Goal: Transaction & Acquisition: Obtain resource

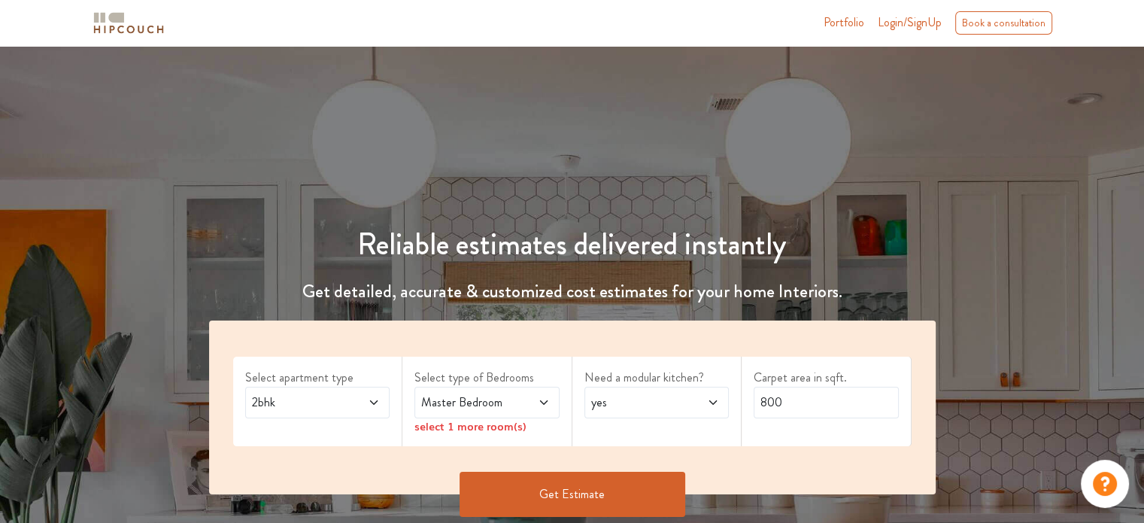
click at [360, 402] on span at bounding box center [363, 402] width 33 height 18
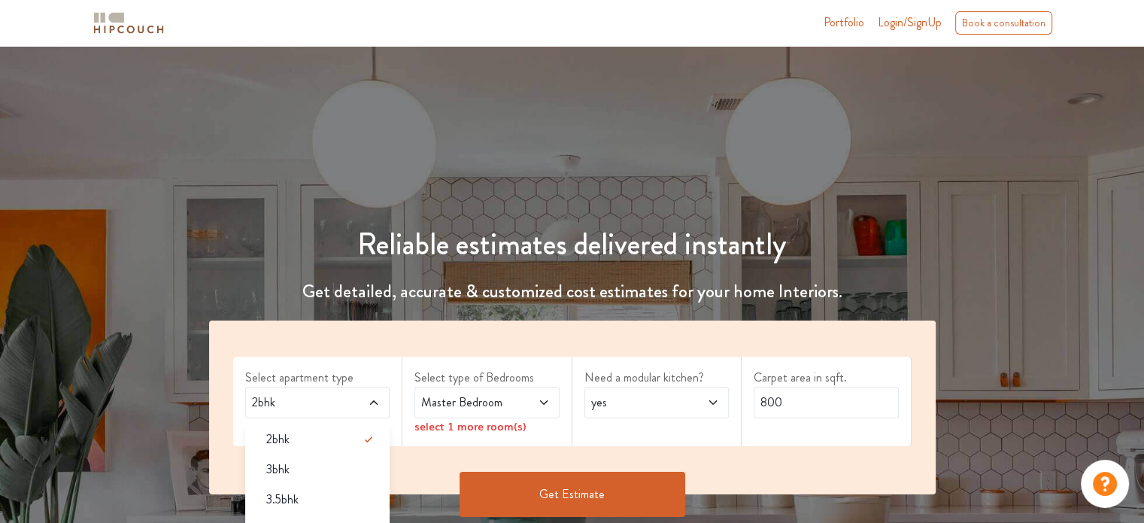
scroll to position [150, 0]
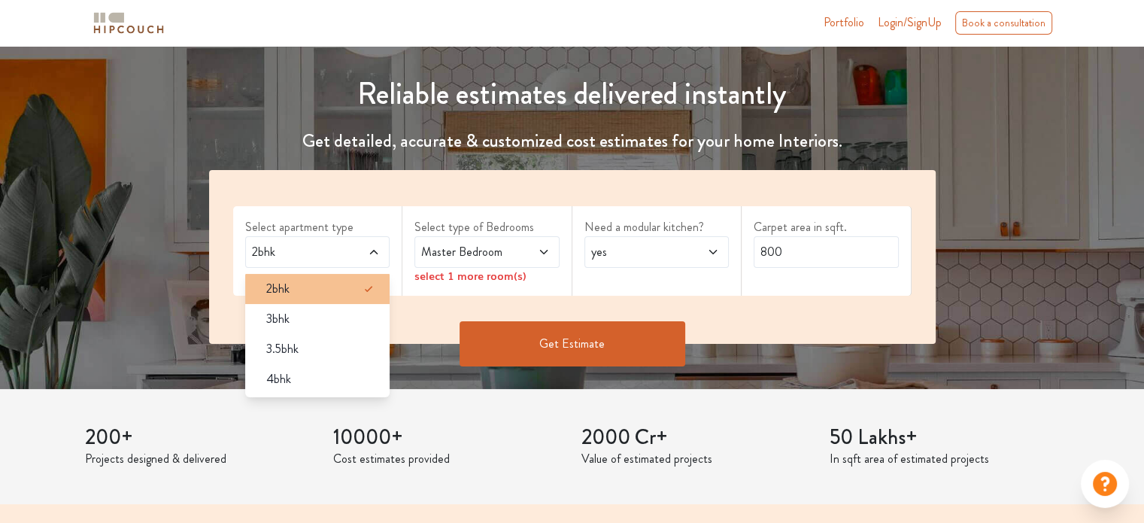
click at [277, 291] on span "2bhk" at bounding box center [277, 289] width 23 height 18
click at [453, 243] on span "Master Bedroom" at bounding box center [467, 252] width 99 height 18
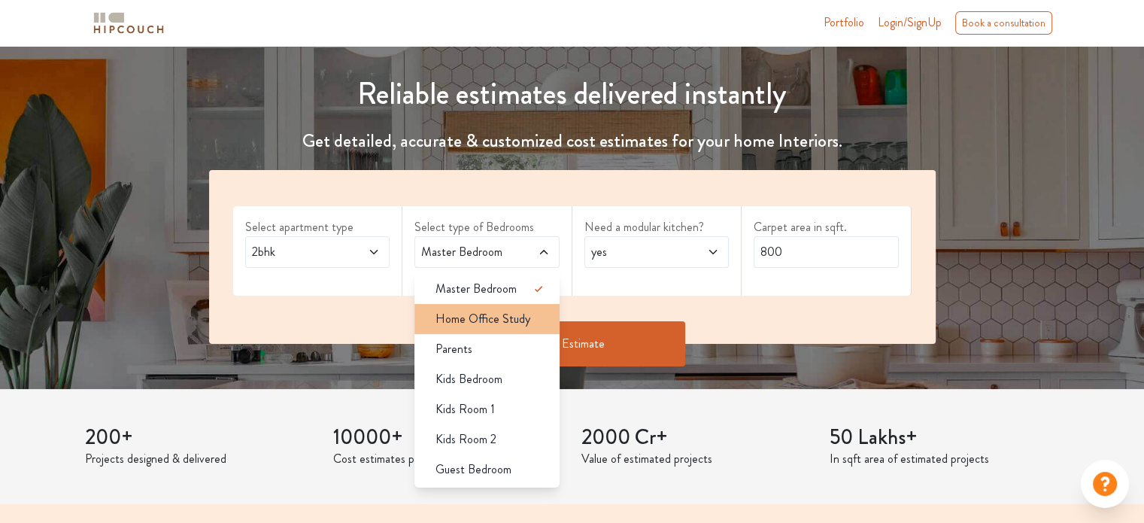
click at [523, 331] on li "Home Office Study" at bounding box center [486, 319] width 145 height 30
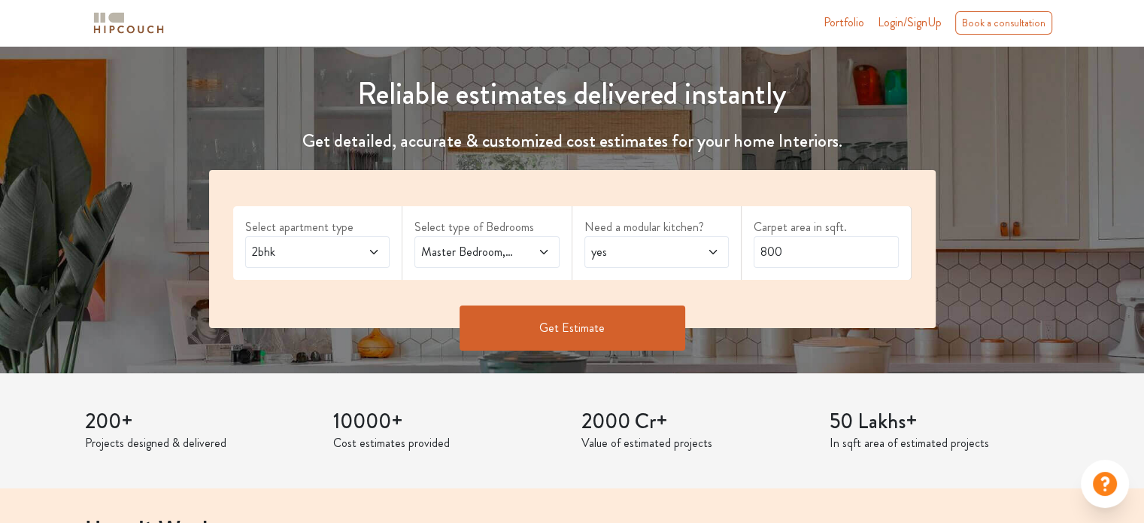
click at [517, 257] on span at bounding box center [533, 252] width 33 height 18
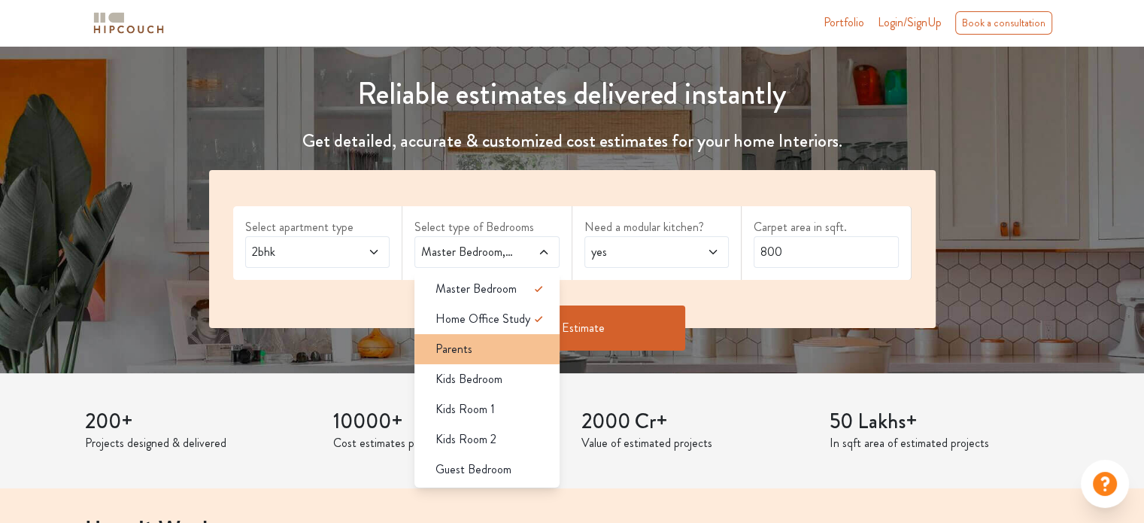
click at [517, 357] on li "Parents" at bounding box center [486, 349] width 145 height 30
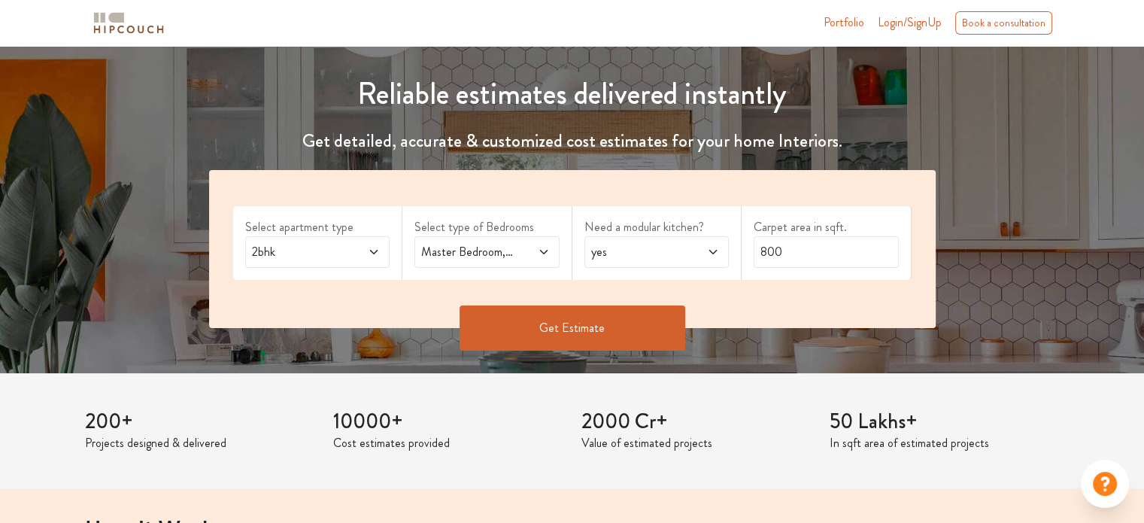
click at [508, 256] on span "Master Bedroom,Parents" at bounding box center [467, 252] width 99 height 18
click at [657, 247] on span "yes" at bounding box center [637, 252] width 99 height 18
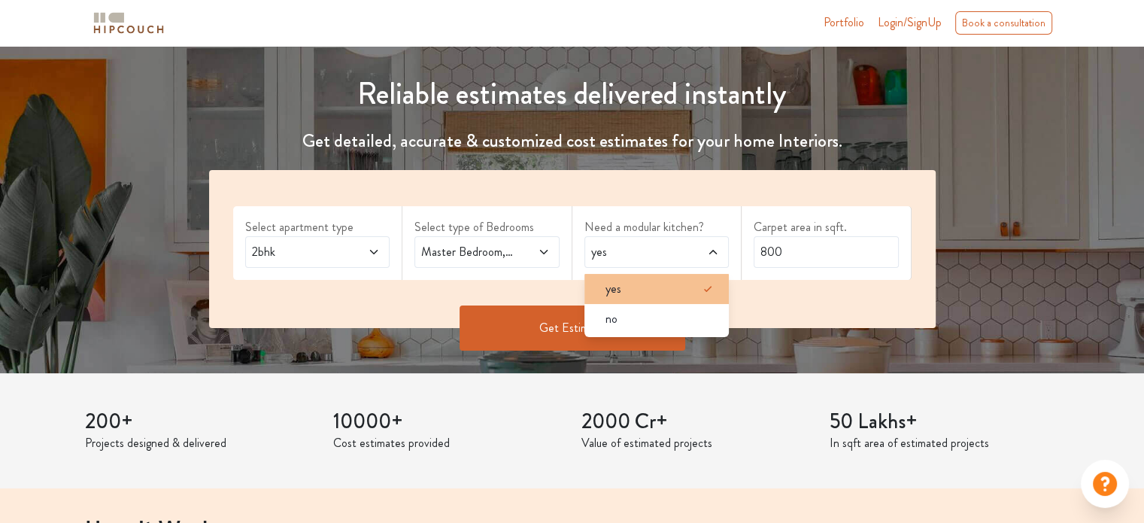
click at [656, 291] on div "yes" at bounding box center [661, 289] width 136 height 18
click at [540, 252] on icon at bounding box center [544, 252] width 12 height 12
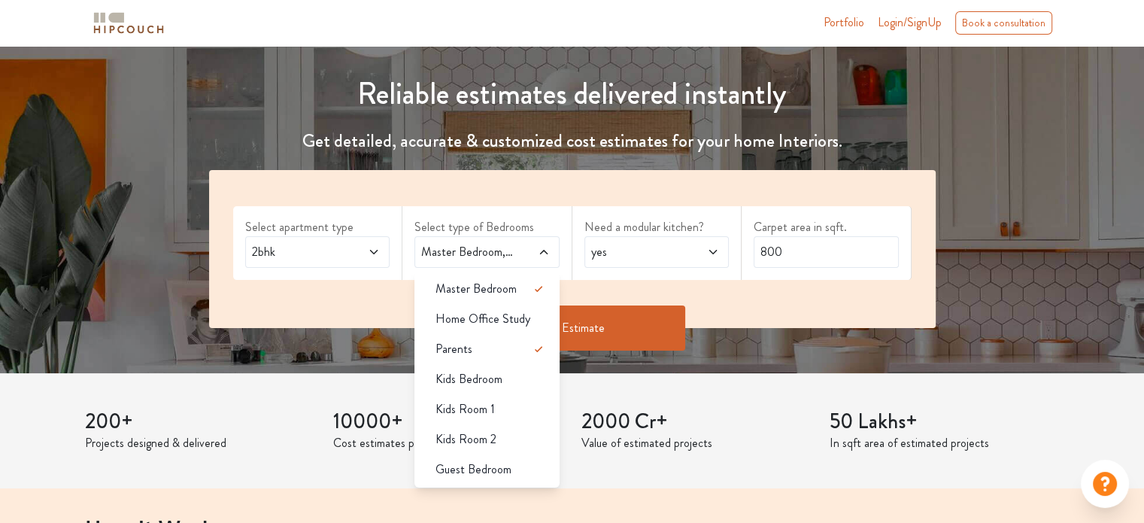
click at [504, 407] on div "Kids Room 1" at bounding box center [491, 409] width 136 height 18
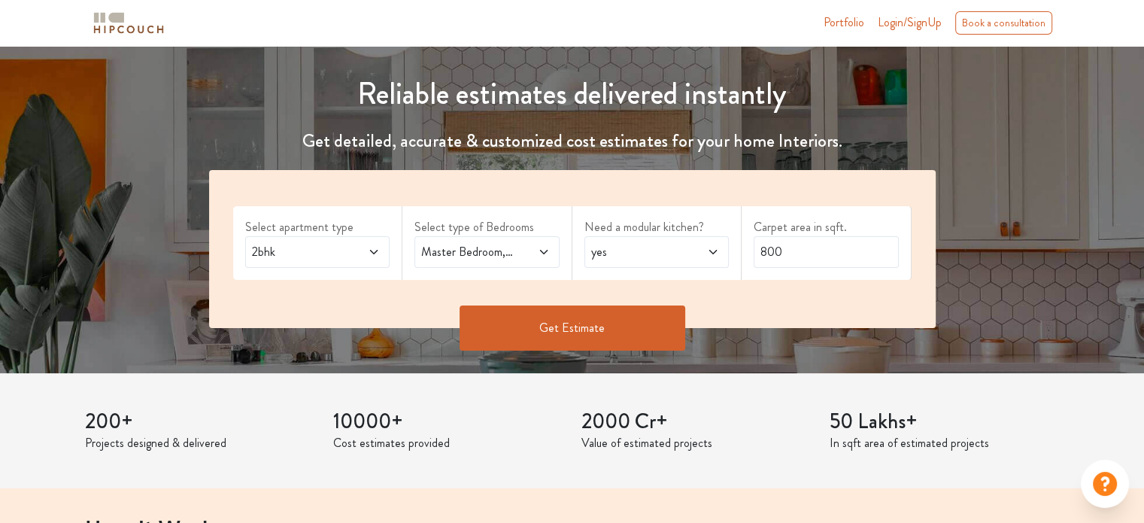
click at [460, 254] on span "Master Bedroom,Kids Room 1" at bounding box center [467, 252] width 99 height 18
click at [613, 324] on button "Get Estimate" at bounding box center [572, 327] width 226 height 45
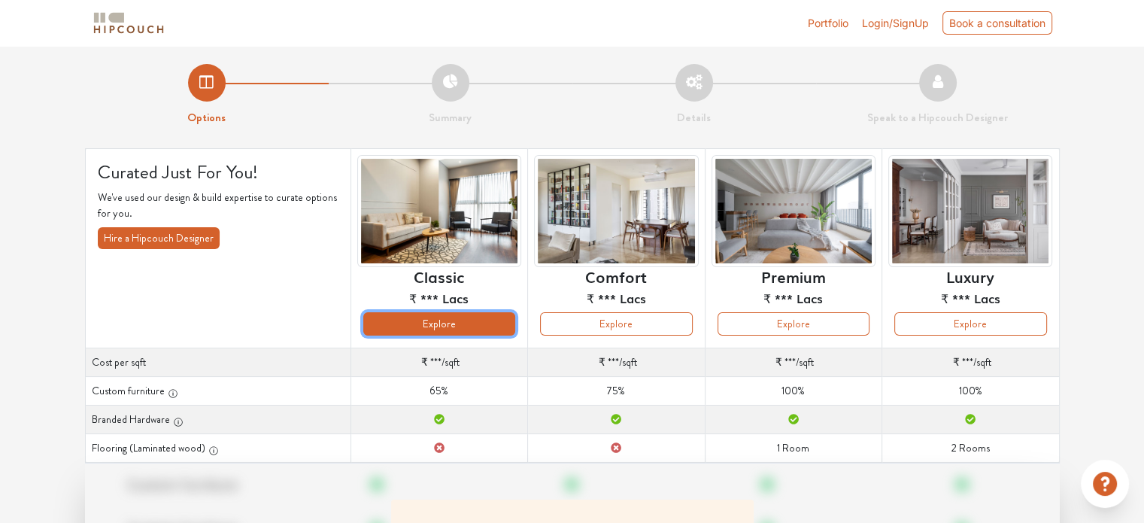
click at [423, 329] on button "Explore" at bounding box center [439, 323] width 152 height 23
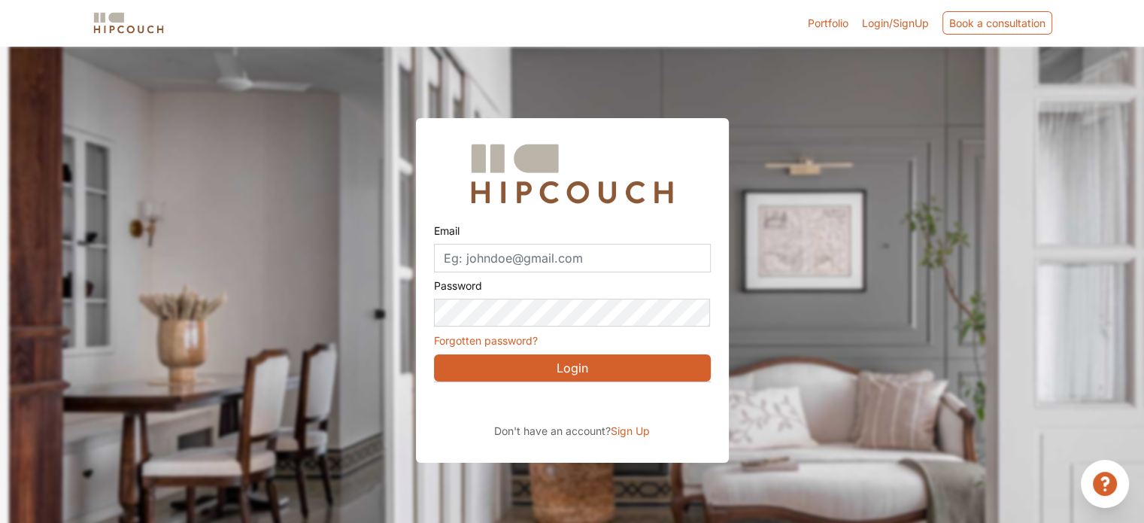
click at [402, 314] on div at bounding box center [581, 307] width 1144 height 523
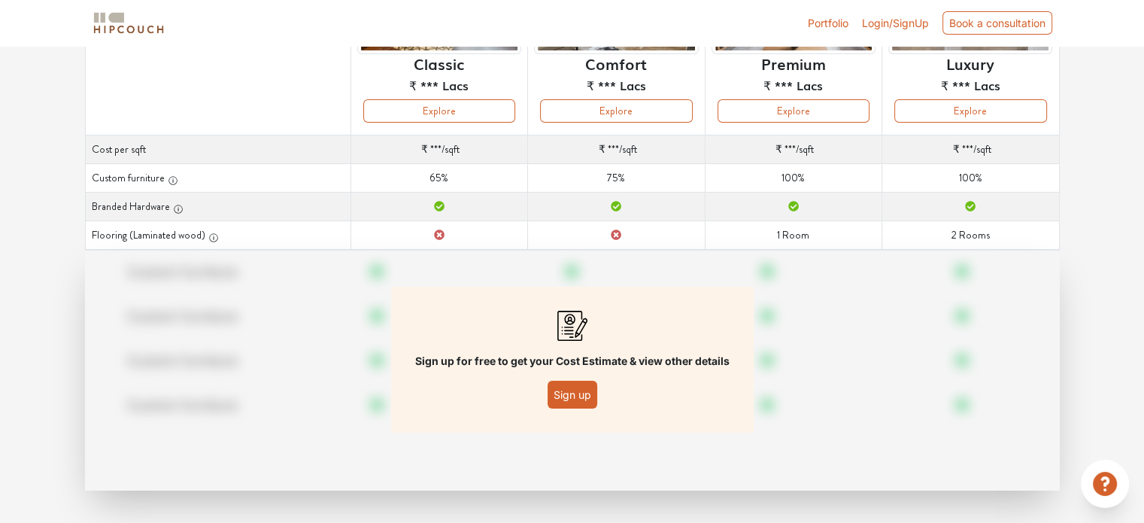
scroll to position [217, 0]
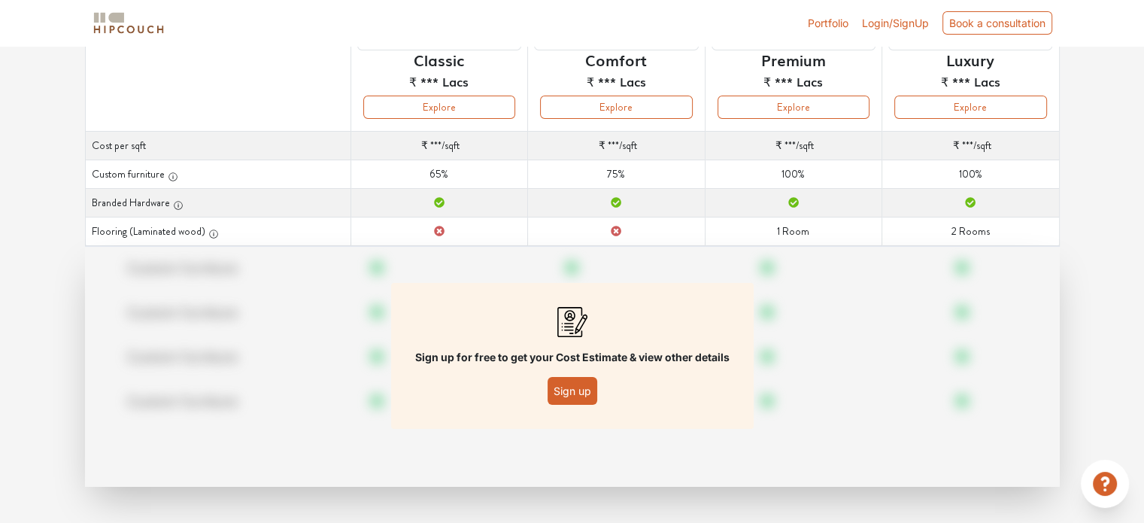
click at [1133, 326] on div "Options Summary Details Speak to a Hipcouch Designer Curated Just For You! We'v…" at bounding box center [572, 176] width 1144 height 694
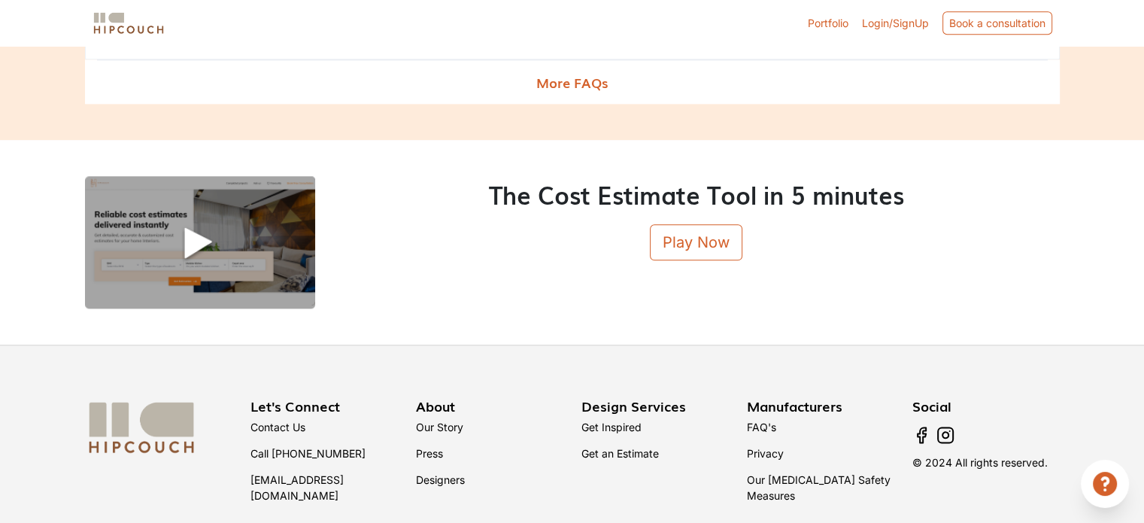
scroll to position [1800, 0]
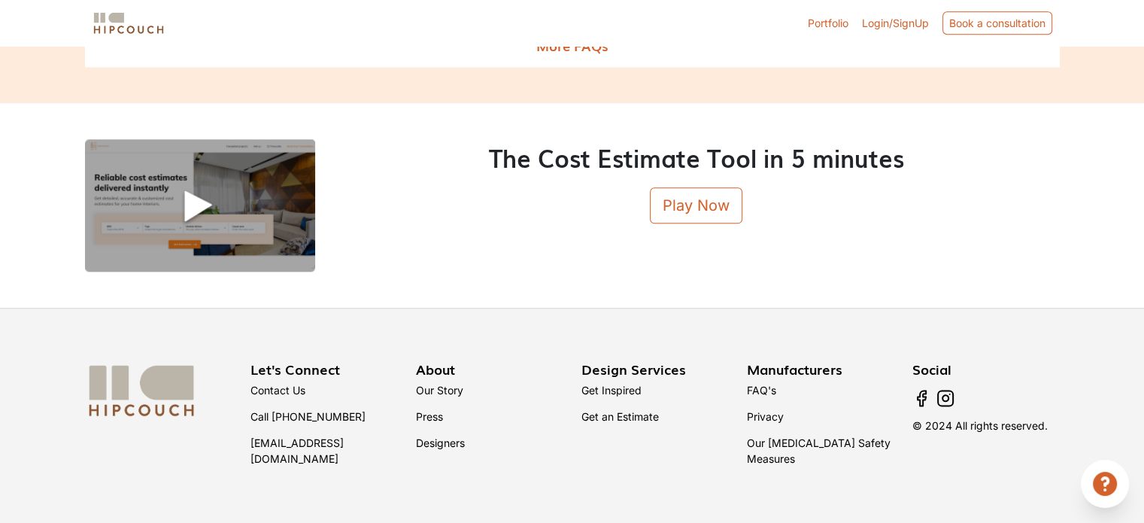
click at [760, 416] on link "Privacy" at bounding box center [765, 416] width 37 height 13
